Goal: Information Seeking & Learning: Learn about a topic

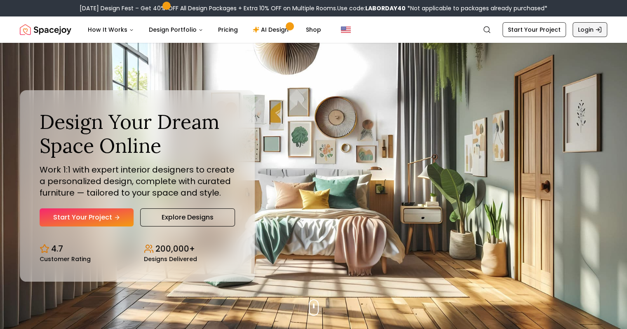
click at [579, 31] on link "Login" at bounding box center [589, 29] width 35 height 15
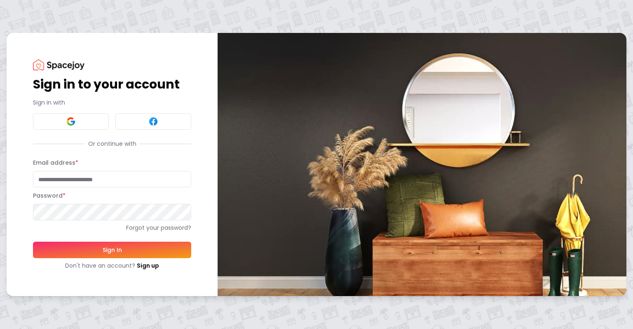
click at [117, 176] on input "Email address *" at bounding box center [112, 179] width 158 height 16
type input "**********"
click at [115, 250] on button "Sign In" at bounding box center [112, 250] width 158 height 16
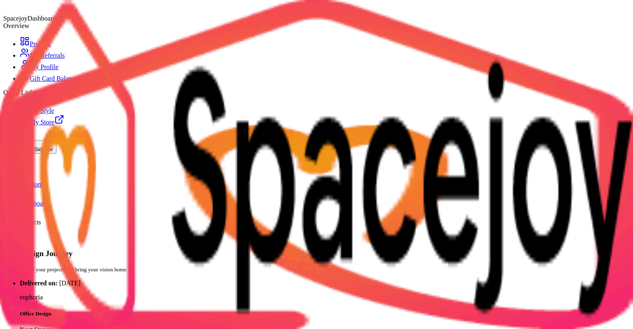
scroll to position [217, 0]
click at [48, 200] on link "Dashboard" at bounding box center [34, 203] width 28 height 7
click at [41, 219] on span "Projects" at bounding box center [30, 222] width 21 height 7
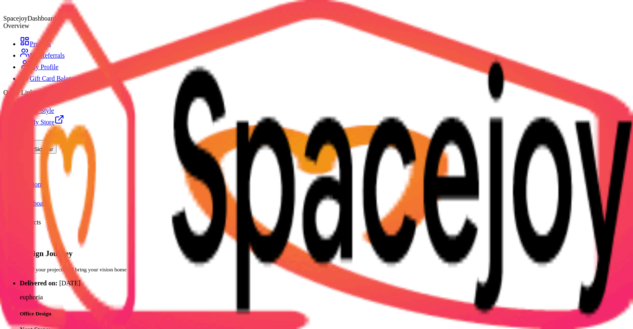
scroll to position [0, 0]
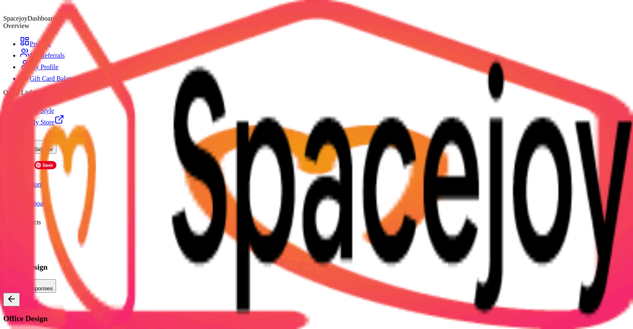
scroll to position [8, 0]
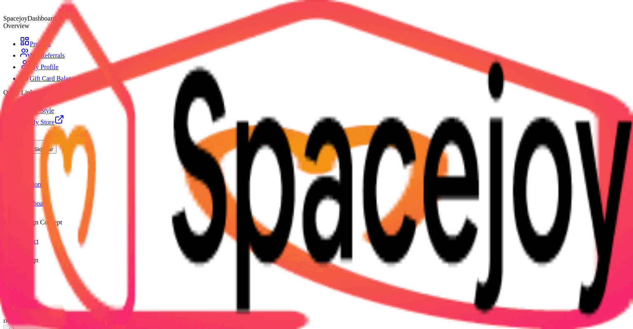
click at [20, 279] on button at bounding box center [11, 286] width 16 height 14
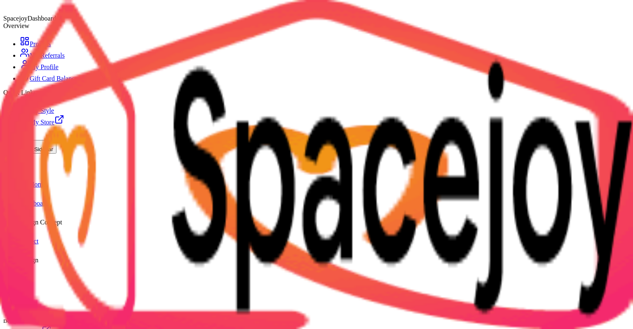
click at [12, 283] on icon at bounding box center [10, 286] width 3 height 6
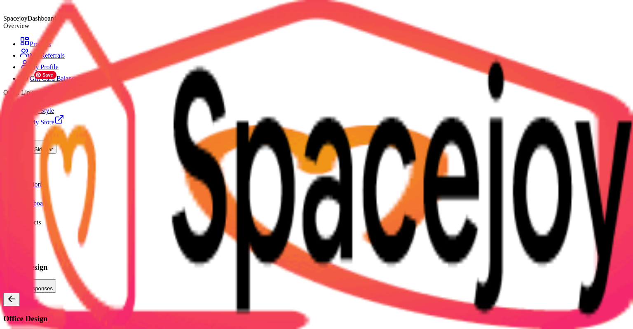
scroll to position [1919, 0]
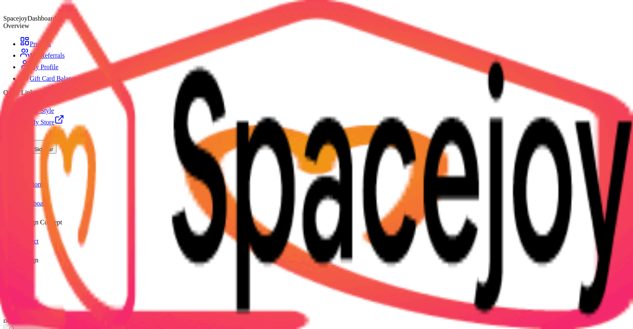
click at [16, 281] on icon at bounding box center [12, 286] width 10 height 10
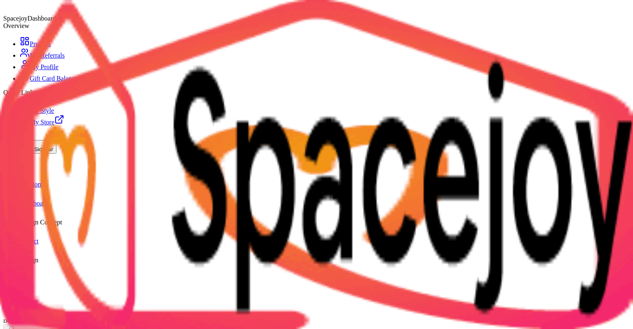
click at [16, 281] on icon at bounding box center [12, 286] width 10 height 10
